Goal: Task Accomplishment & Management: Complete application form

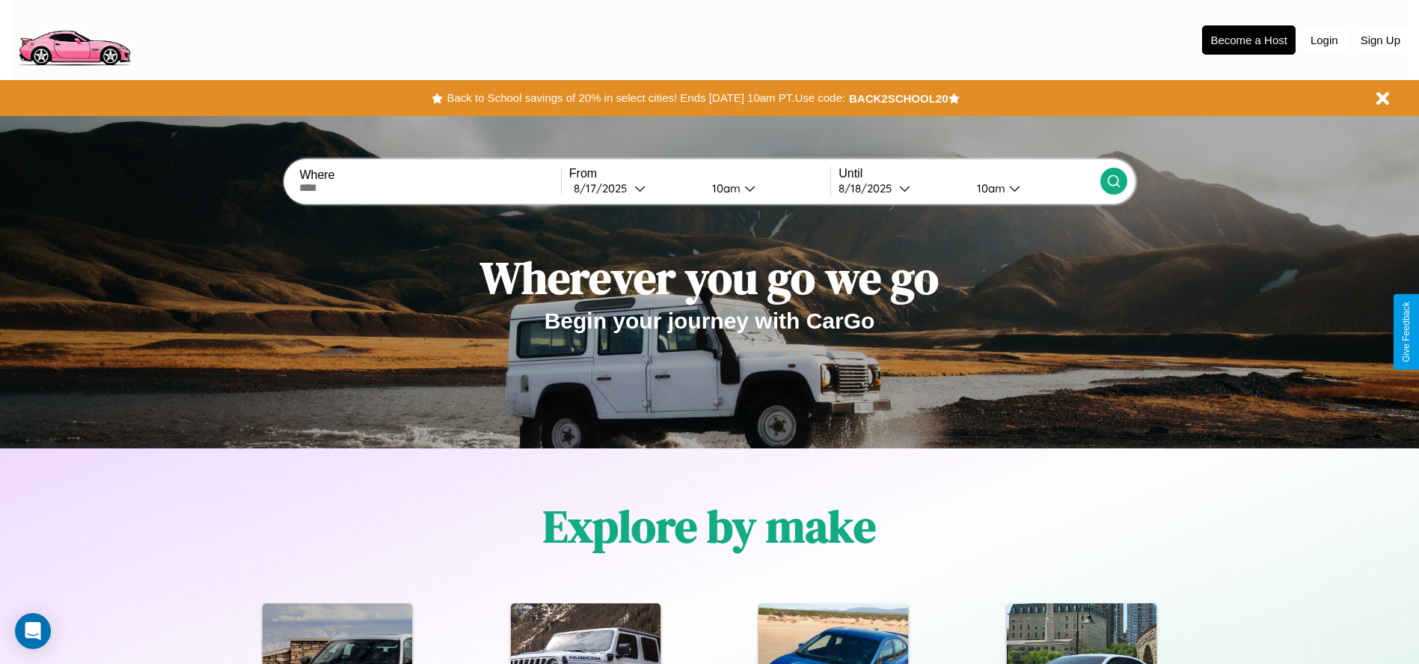
scroll to position [311, 0]
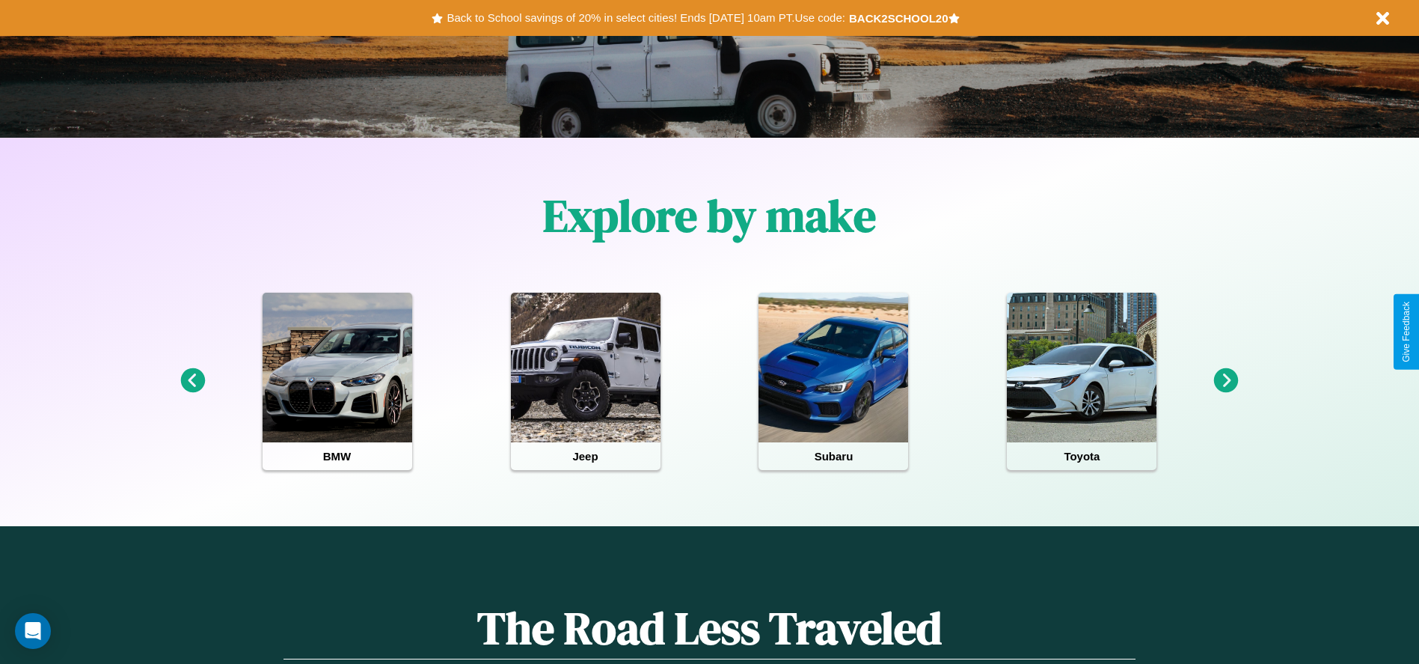
click at [1226, 381] on icon at bounding box center [1226, 380] width 25 height 25
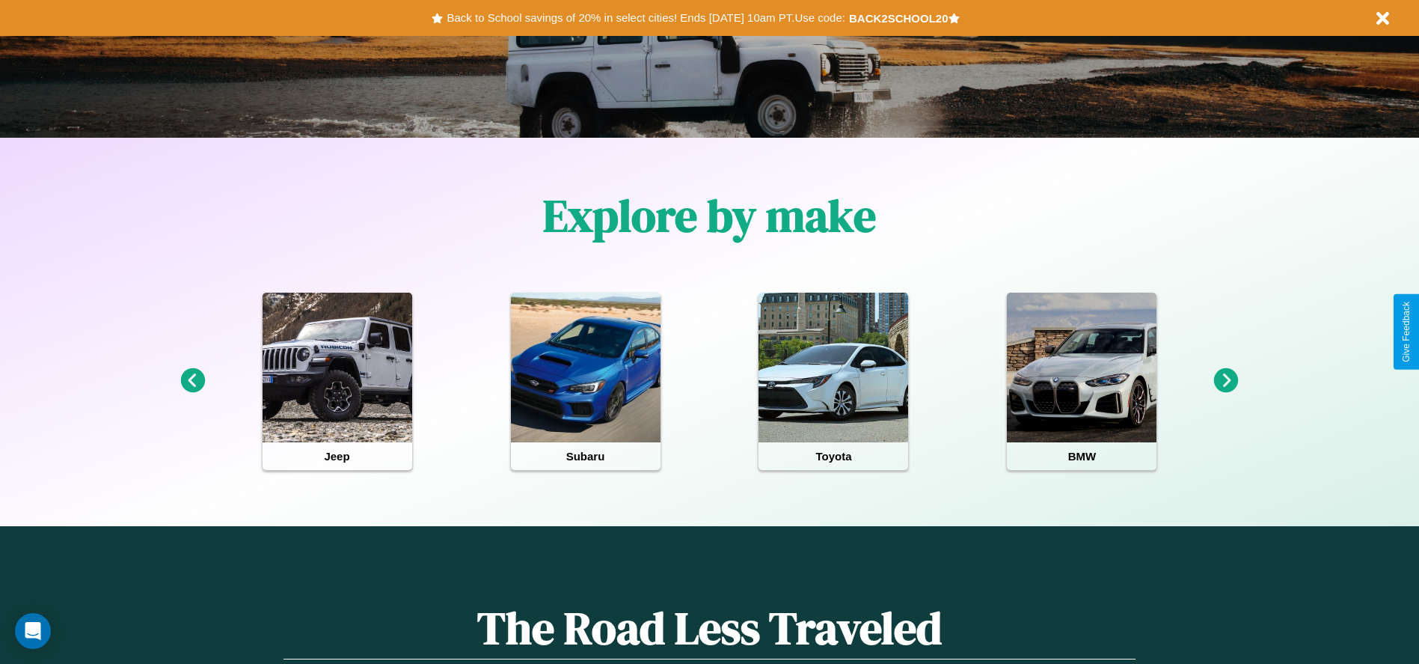
click at [1226, 381] on icon at bounding box center [1226, 380] width 25 height 25
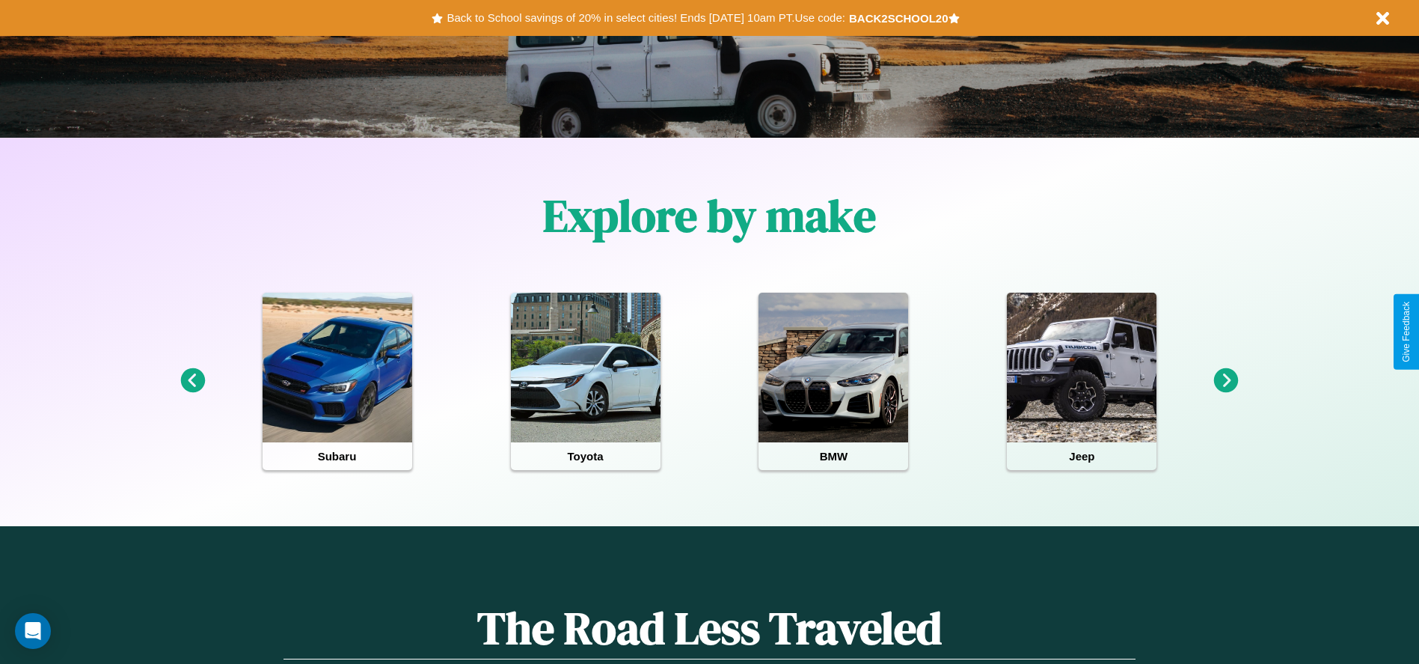
click at [1226, 381] on icon at bounding box center [1226, 380] width 25 height 25
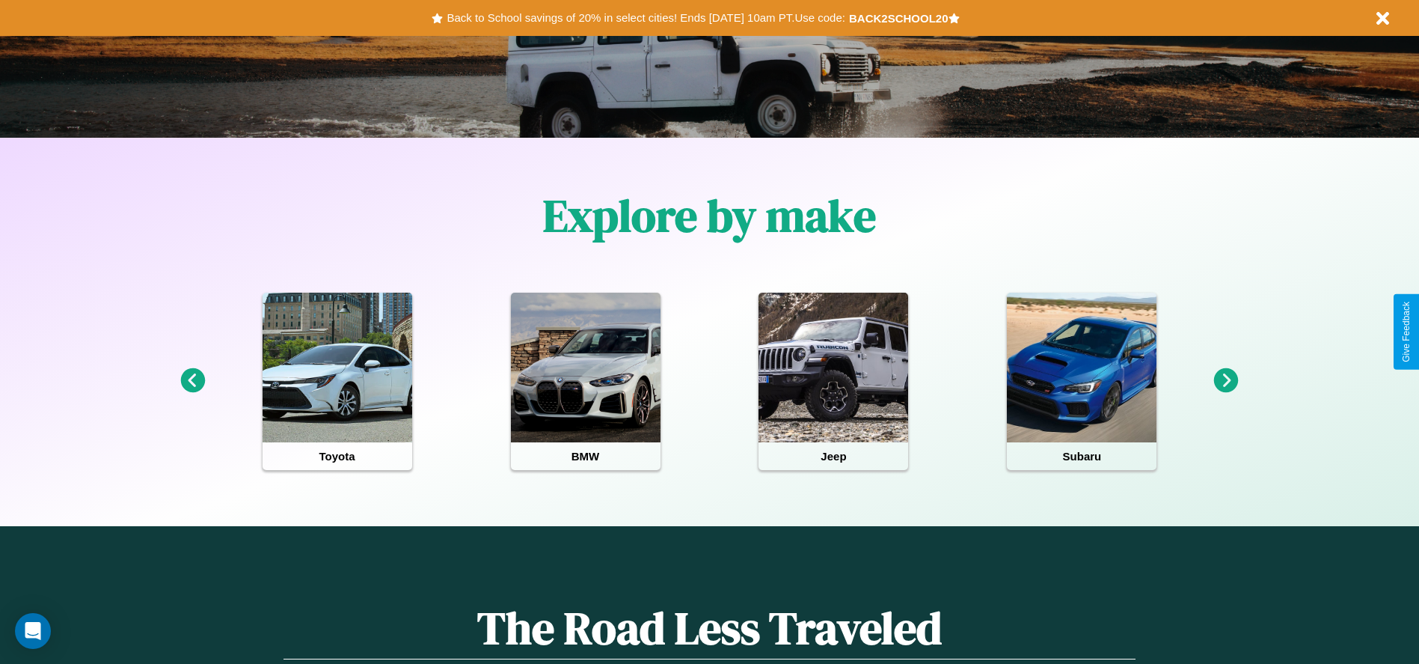
scroll to position [0, 0]
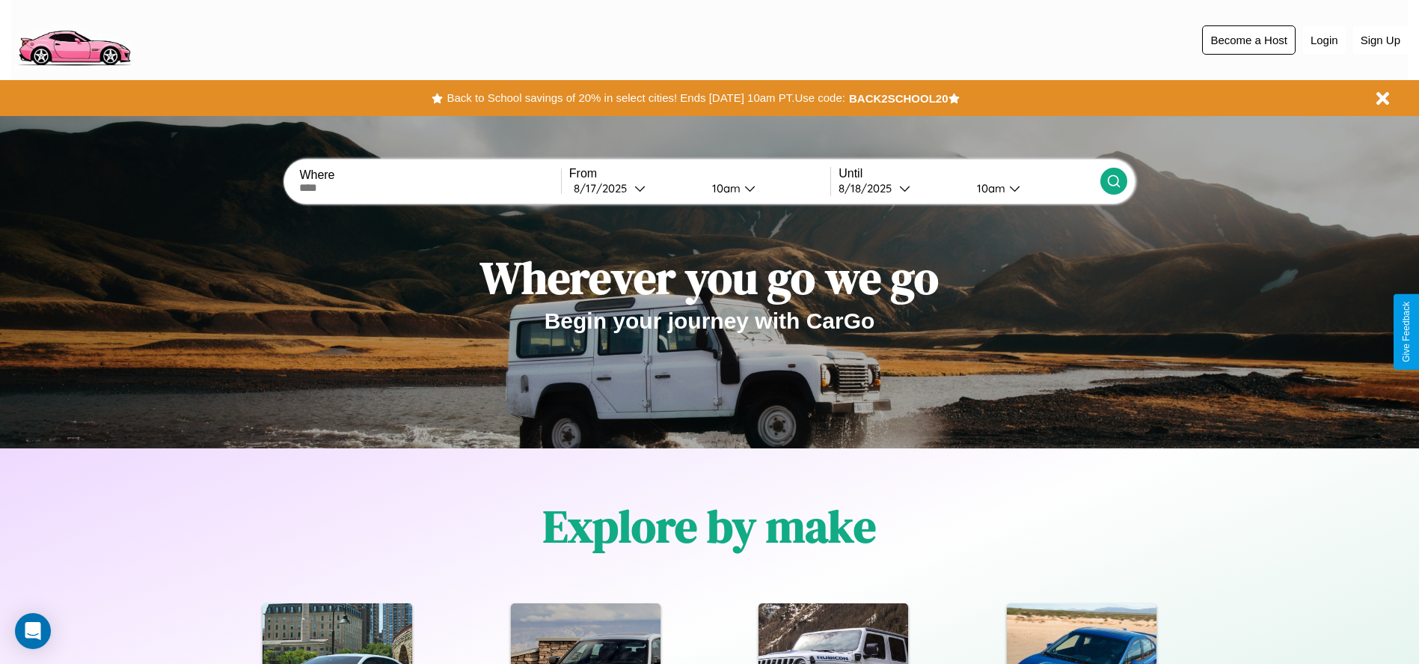
click at [1249, 40] on button "Become a Host" at bounding box center [1249, 39] width 94 height 29
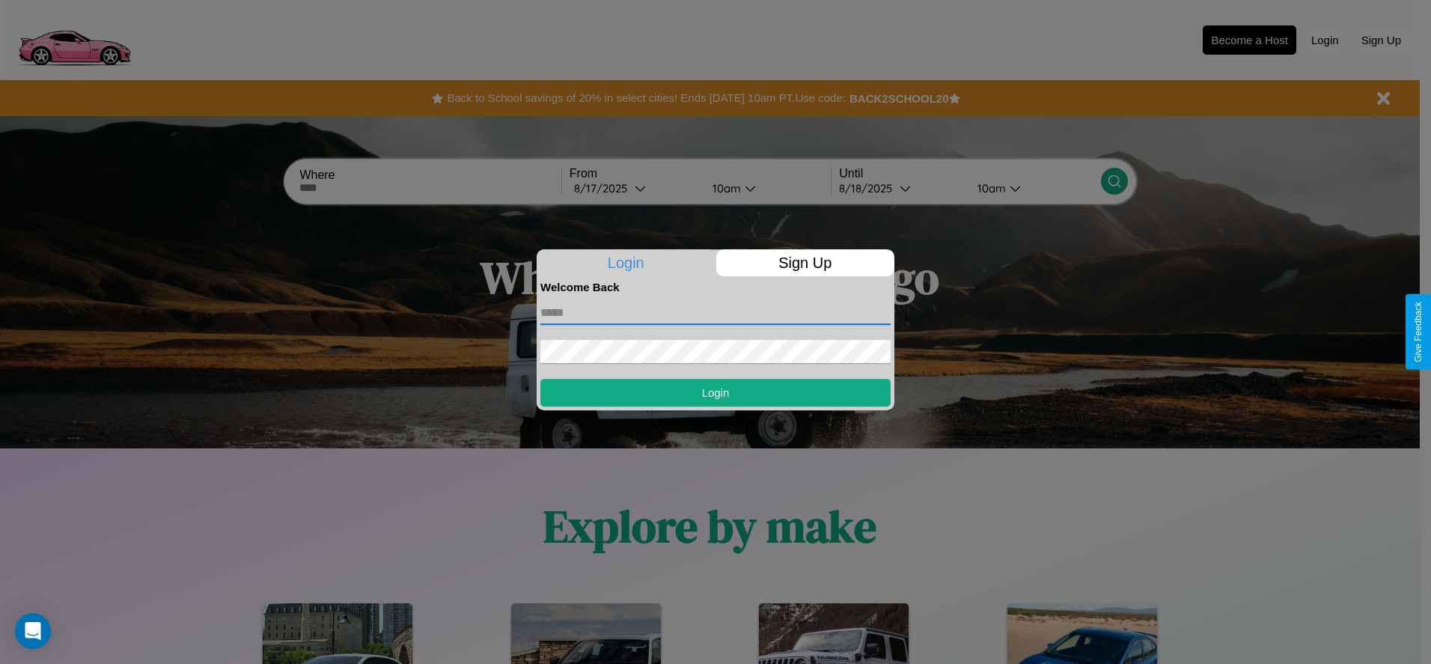
click at [715, 312] on input "text" at bounding box center [715, 313] width 350 height 24
type input "**********"
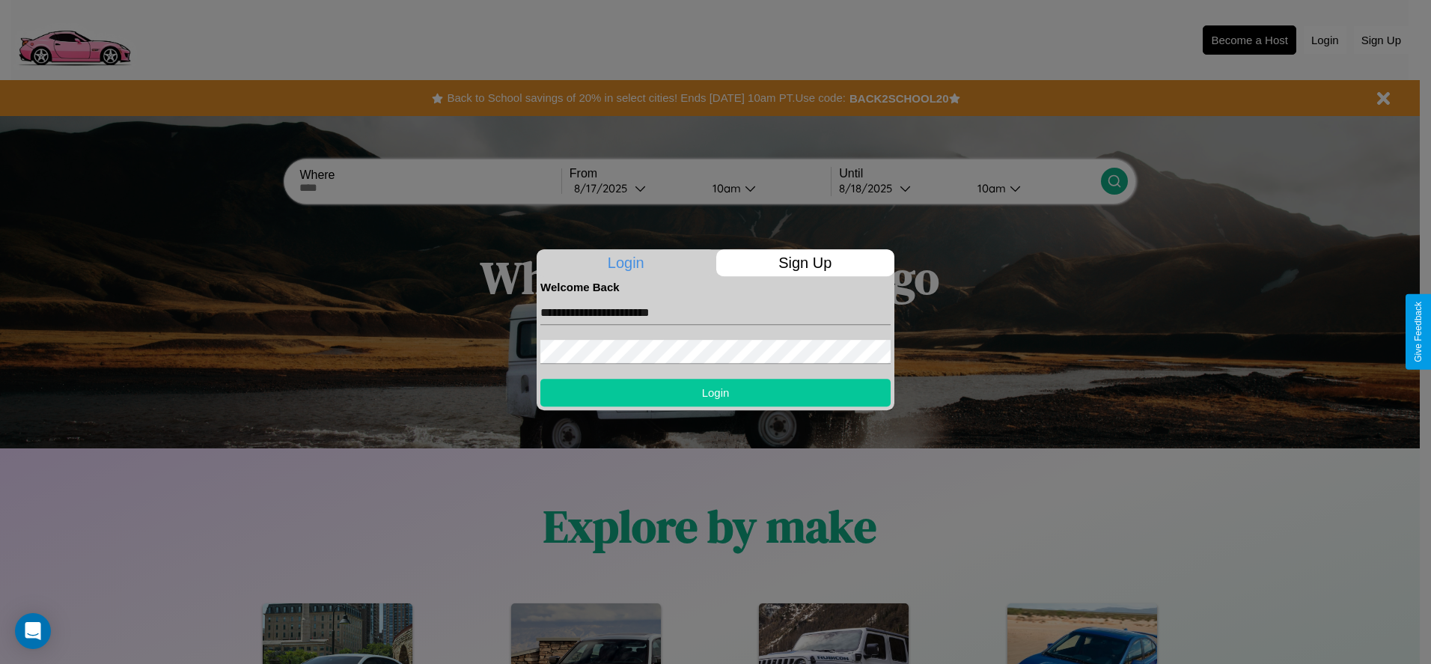
click at [715, 392] on button "Login" at bounding box center [715, 393] width 350 height 28
